Goal: Task Accomplishment & Management: Manage account settings

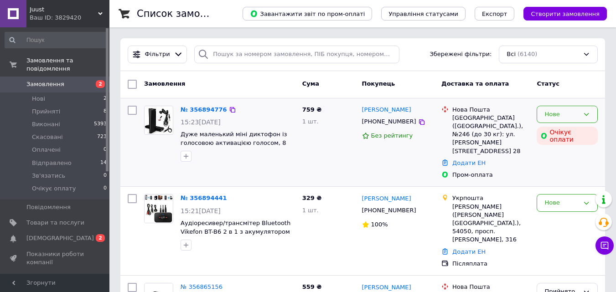
click at [564, 111] on div "Нове" at bounding box center [562, 115] width 35 height 10
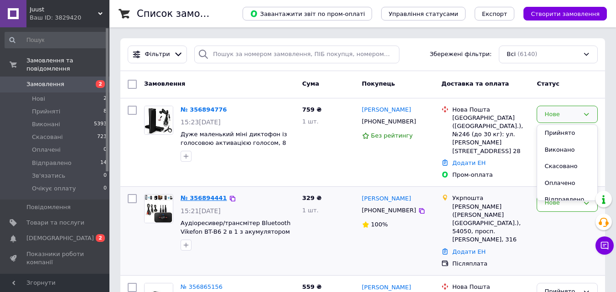
click at [195, 195] on link "№ 356894441" at bounding box center [204, 198] width 47 height 7
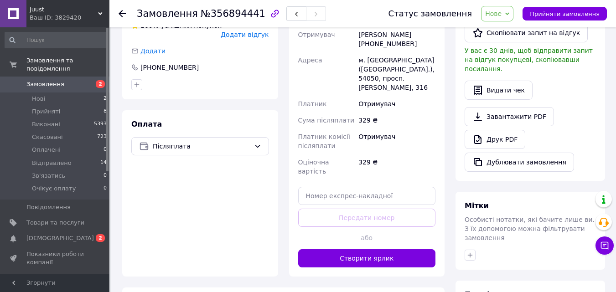
scroll to position [274, 0]
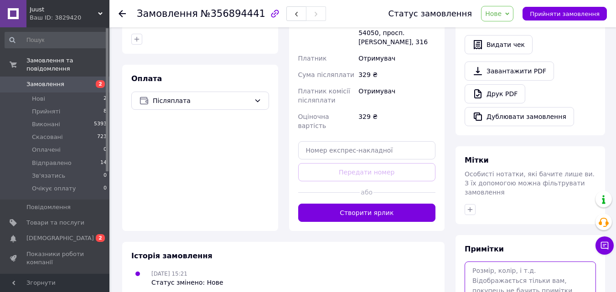
click at [495, 262] on textarea at bounding box center [530, 286] width 131 height 48
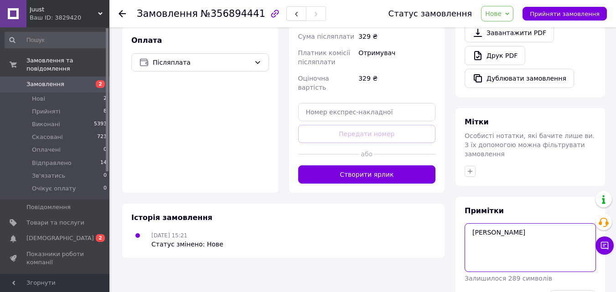
scroll to position [330, 0]
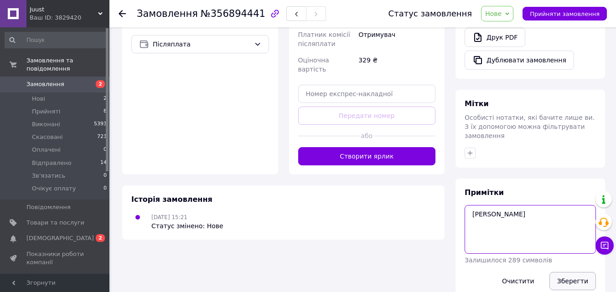
type textarea "[PERSON_NAME]"
click at [562, 272] on button "Зберегти" at bounding box center [573, 281] width 47 height 18
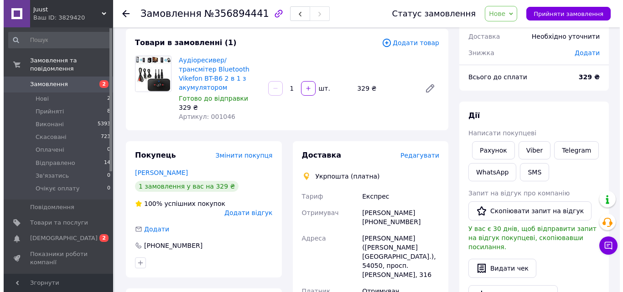
scroll to position [0, 0]
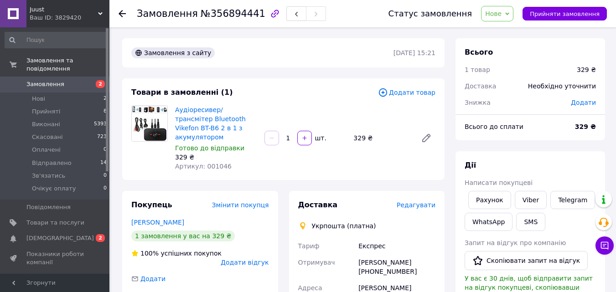
click at [502, 10] on span "Нове" at bounding box center [493, 13] width 16 height 7
click at [502, 33] on li "Прийнято" at bounding box center [508, 32] width 53 height 14
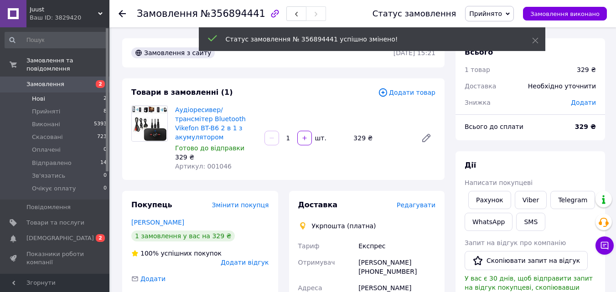
click at [41, 95] on span "Нові" at bounding box center [38, 99] width 13 height 8
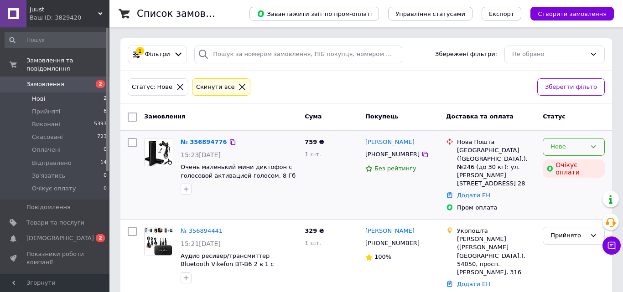
click at [567, 143] on div "Нове" at bounding box center [568, 147] width 36 height 10
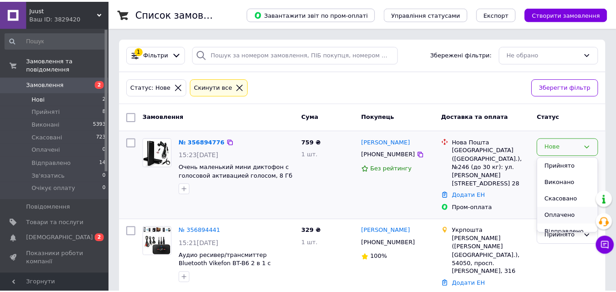
scroll to position [41, 0]
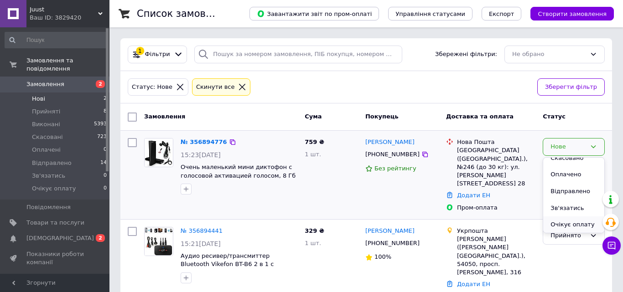
click at [571, 223] on li "Очікує оплату" at bounding box center [573, 225] width 61 height 17
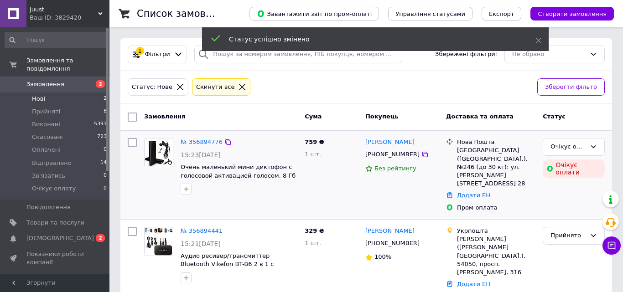
click at [198, 141] on link "№ 356894776" at bounding box center [202, 142] width 42 height 7
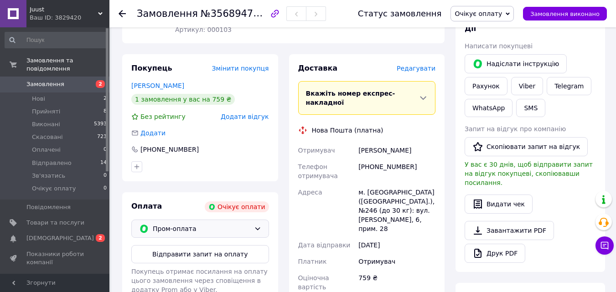
scroll to position [182, 0]
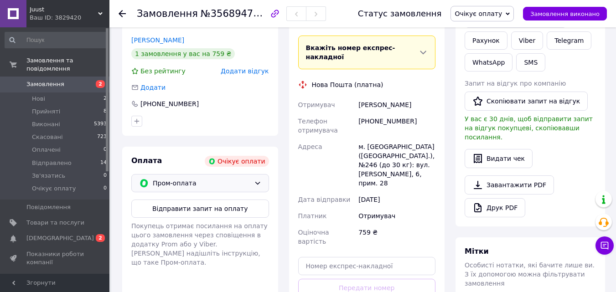
click at [253, 182] on div "Пром-оплата" at bounding box center [200, 183] width 138 height 18
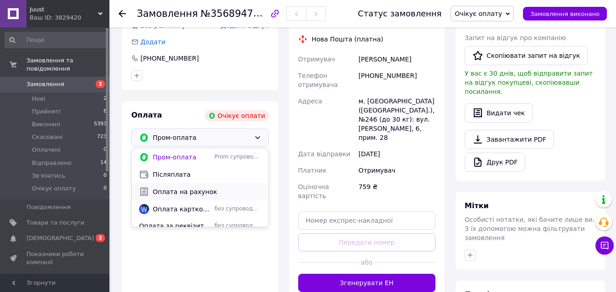
scroll to position [40, 0]
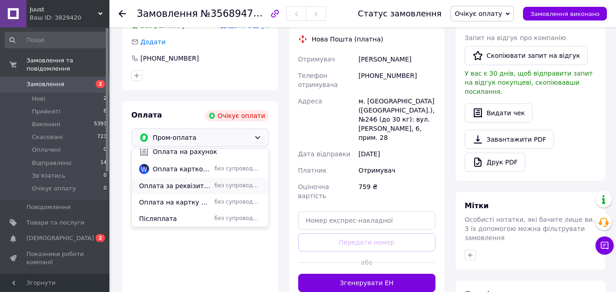
click at [184, 183] on span "Оплата за реквізитами ФОП [PERSON_NAME] [PERSON_NAME].М IBAN [FINANCIAL_ID] ЭДР…" at bounding box center [175, 186] width 72 height 9
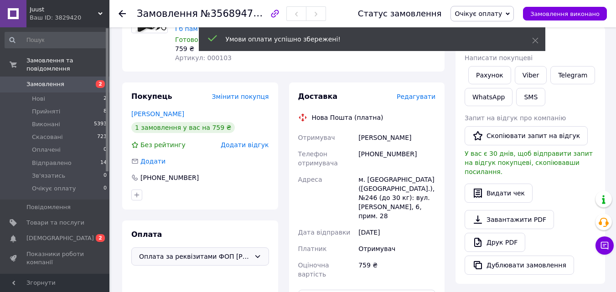
scroll to position [0, 0]
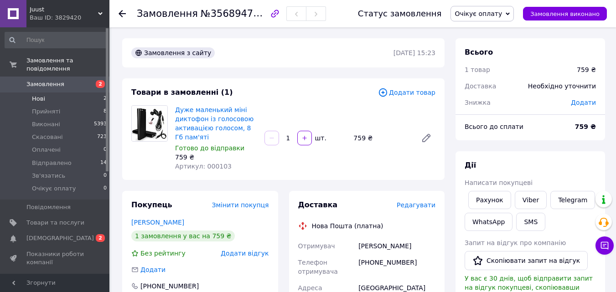
click at [44, 95] on span "Нові" at bounding box center [38, 99] width 13 height 8
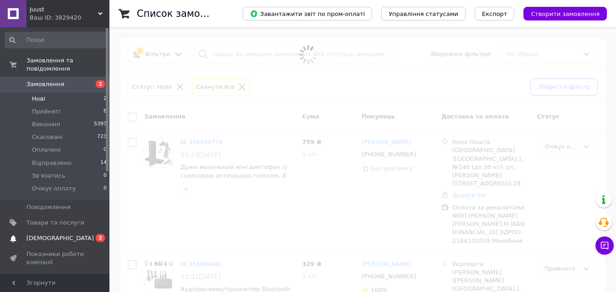
click at [54, 234] on span "[DEMOGRAPHIC_DATA]" at bounding box center [59, 238] width 67 height 8
